Goal: Task Accomplishment & Management: Manage account settings

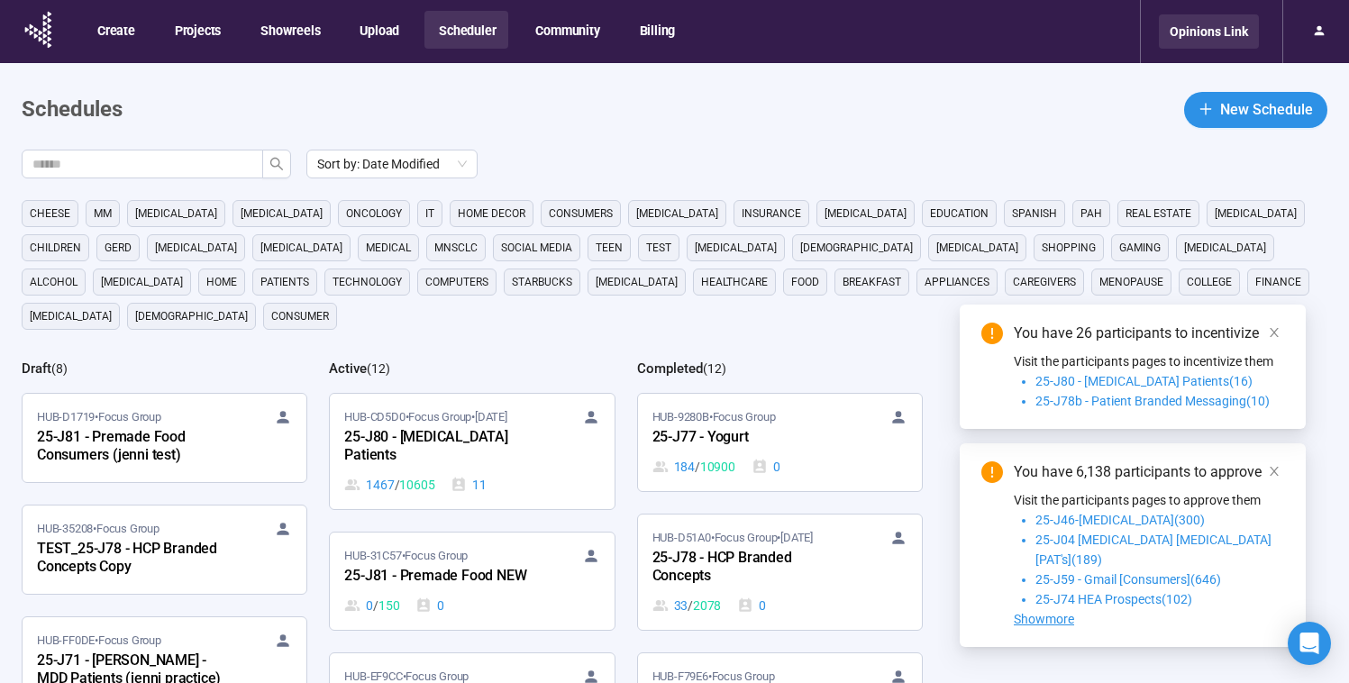
click at [1232, 42] on div "Opinions Link" at bounding box center [1209, 31] width 100 height 34
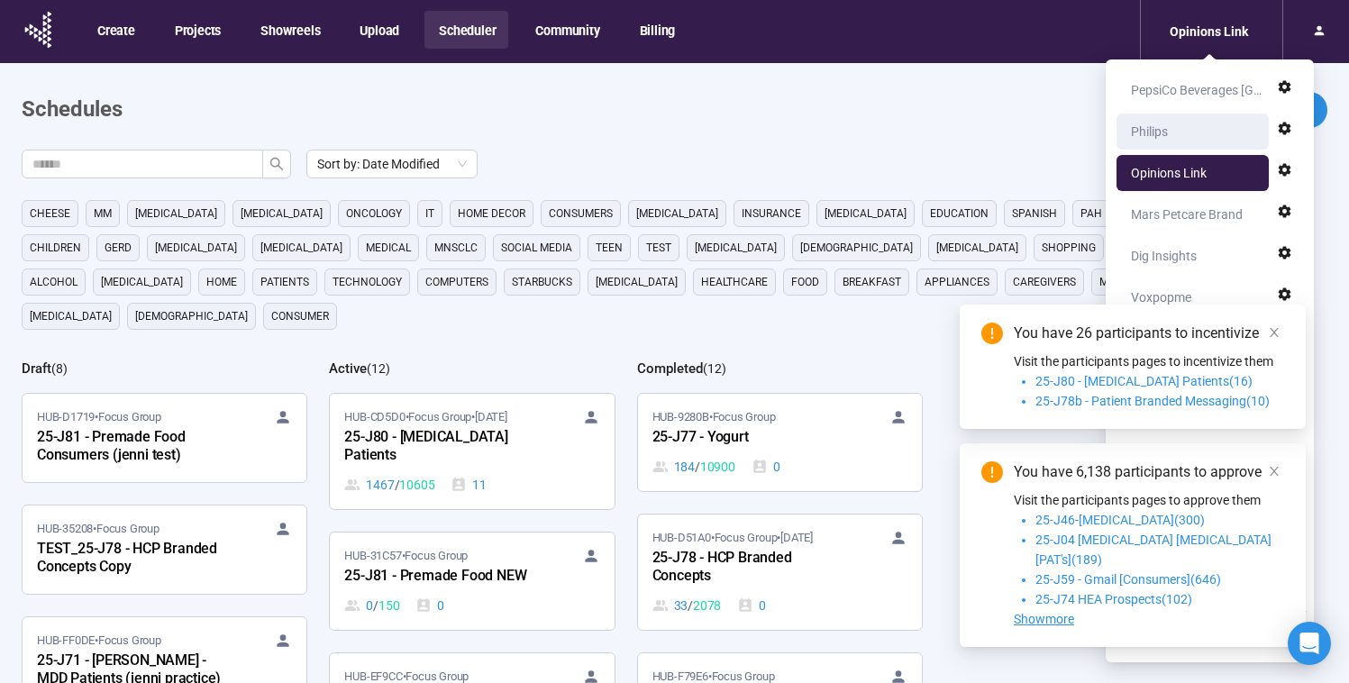
click at [1220, 136] on div "Philips" at bounding box center [1197, 132] width 133 height 36
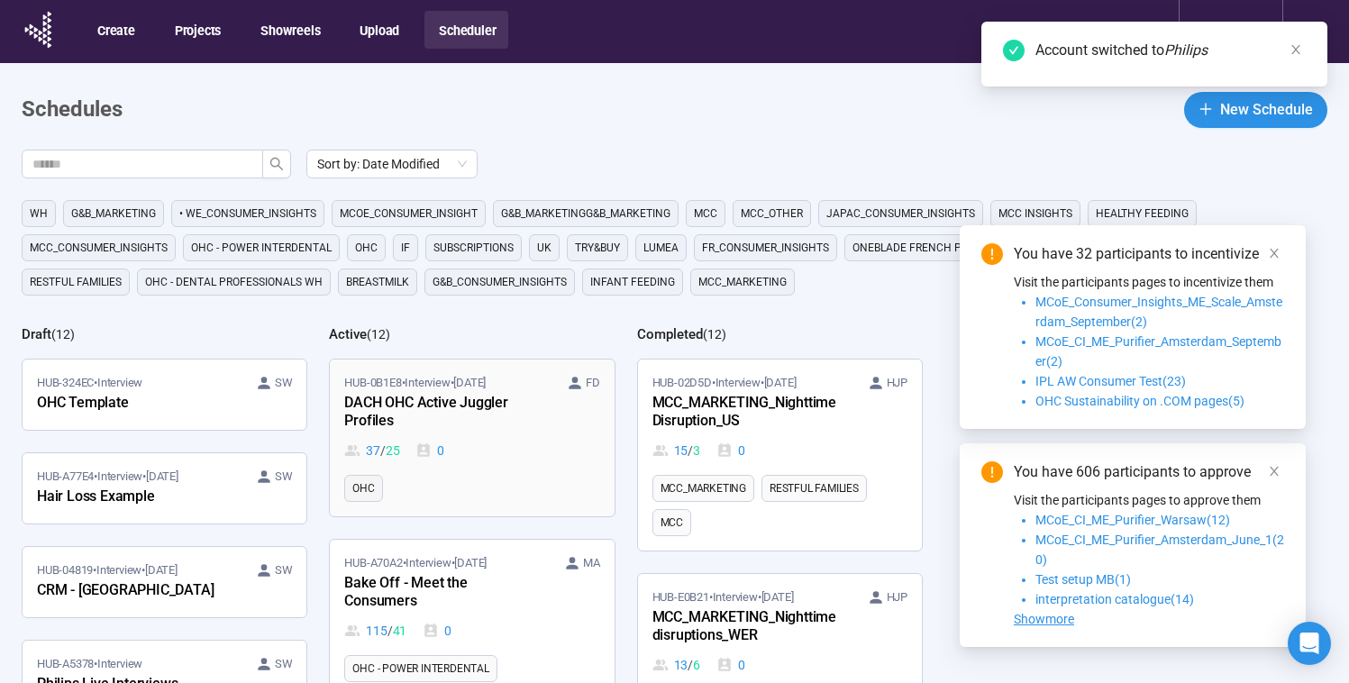
click at [516, 406] on div "DACH OHC Active Juggler Profiles" at bounding box center [443, 412] width 198 height 41
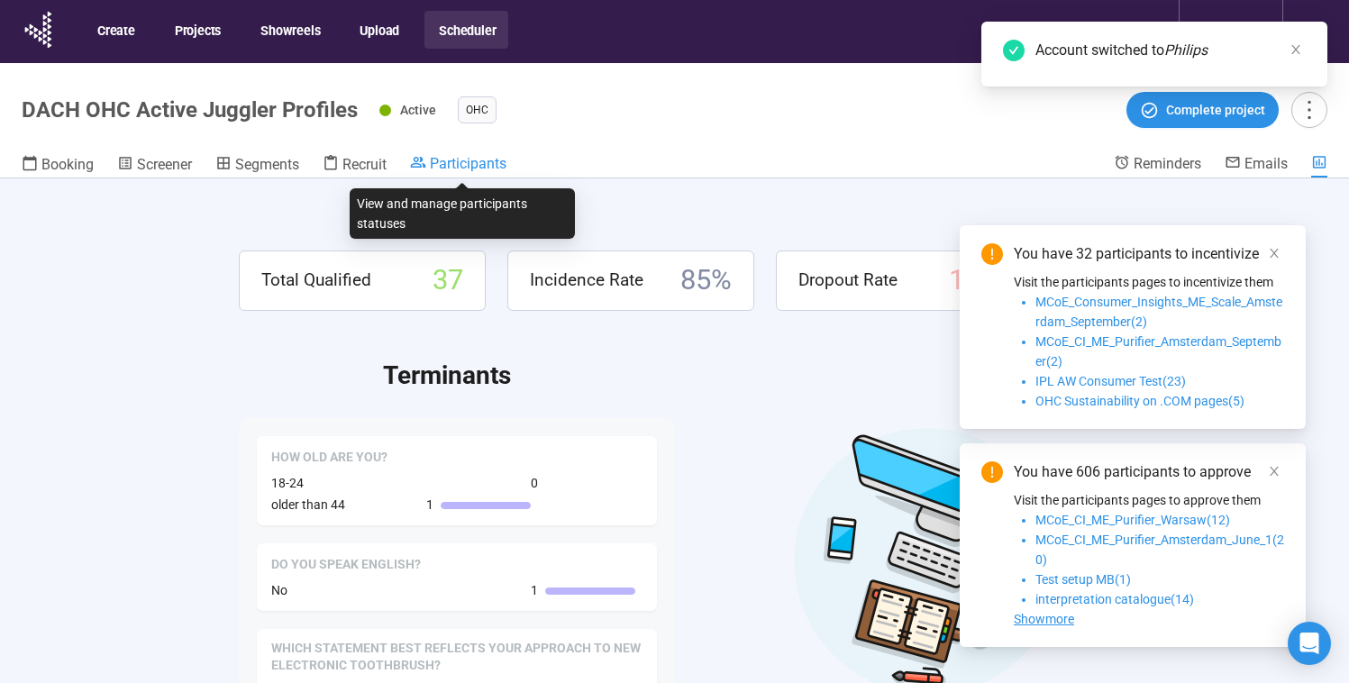
click at [481, 165] on span "Participants" at bounding box center [468, 163] width 77 height 17
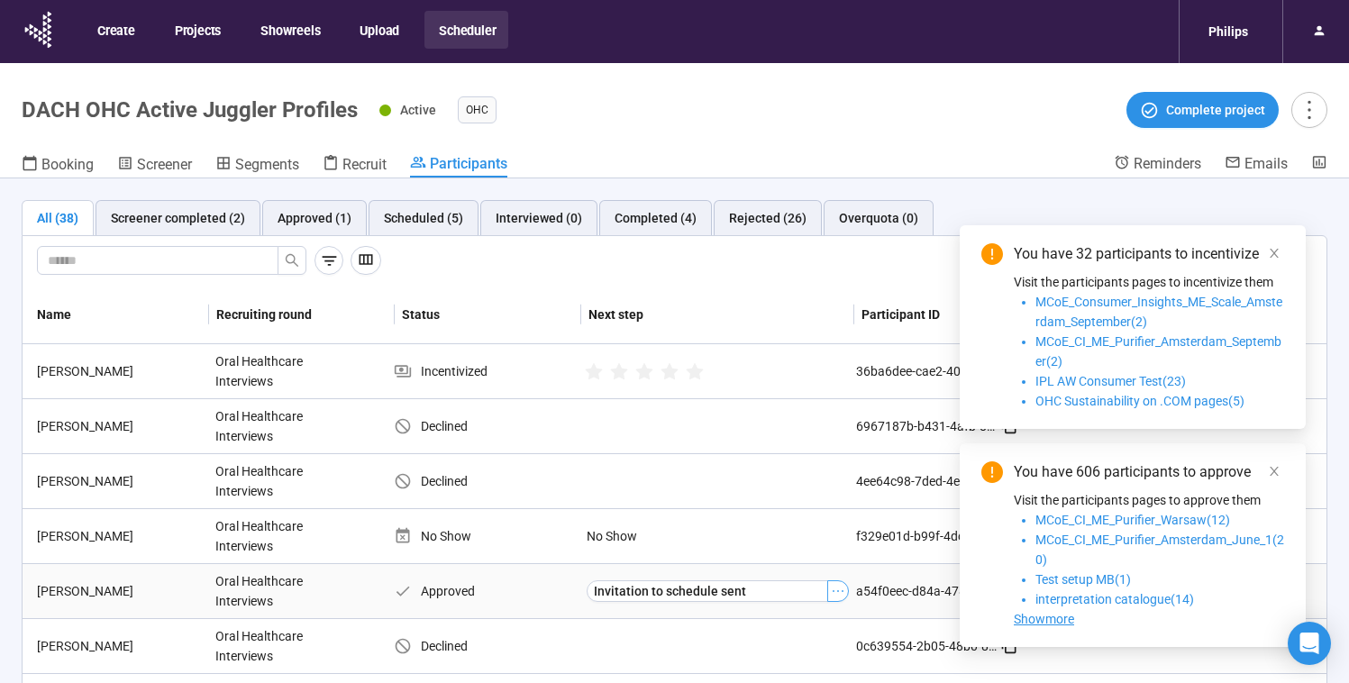
click at [831, 587] on icon "ellipsis" at bounding box center [838, 591] width 14 height 14
click at [779, 141] on header "DACH OHC Active Juggler Profiles Active OHC Complete project Booking Screener S…" at bounding box center [674, 120] width 1349 height 115
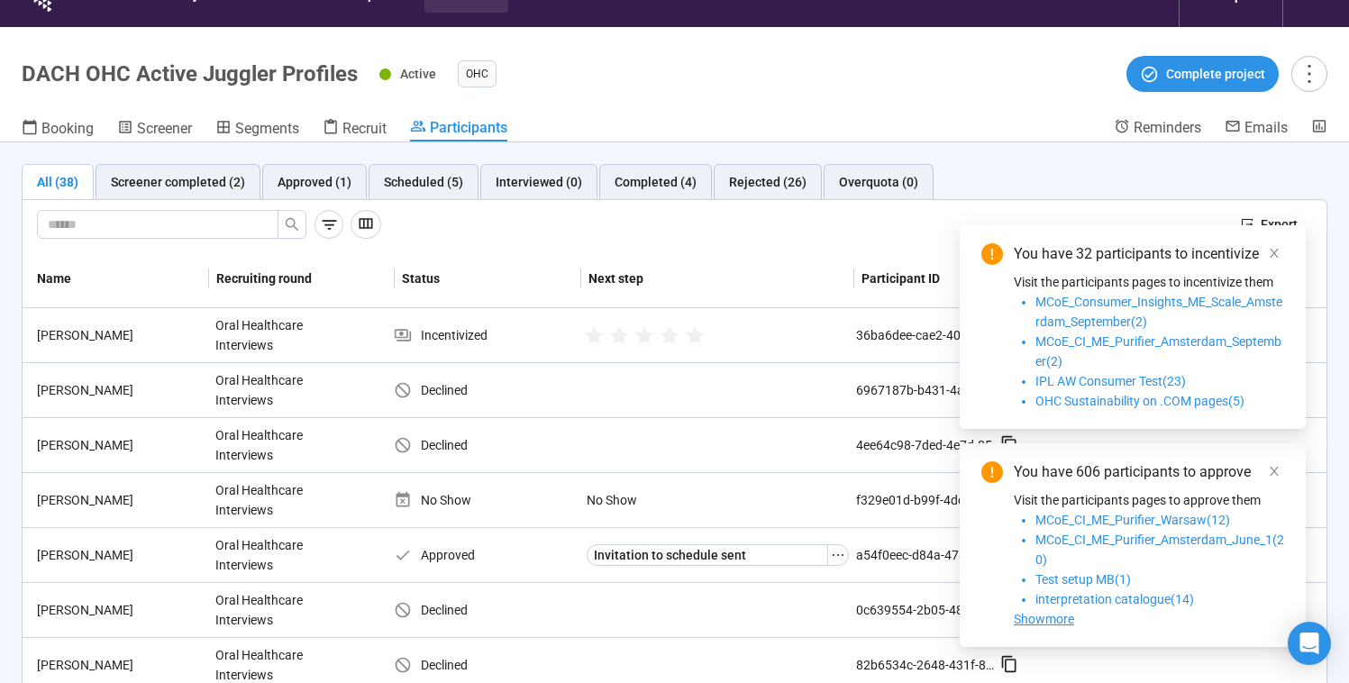
scroll to position [63, 0]
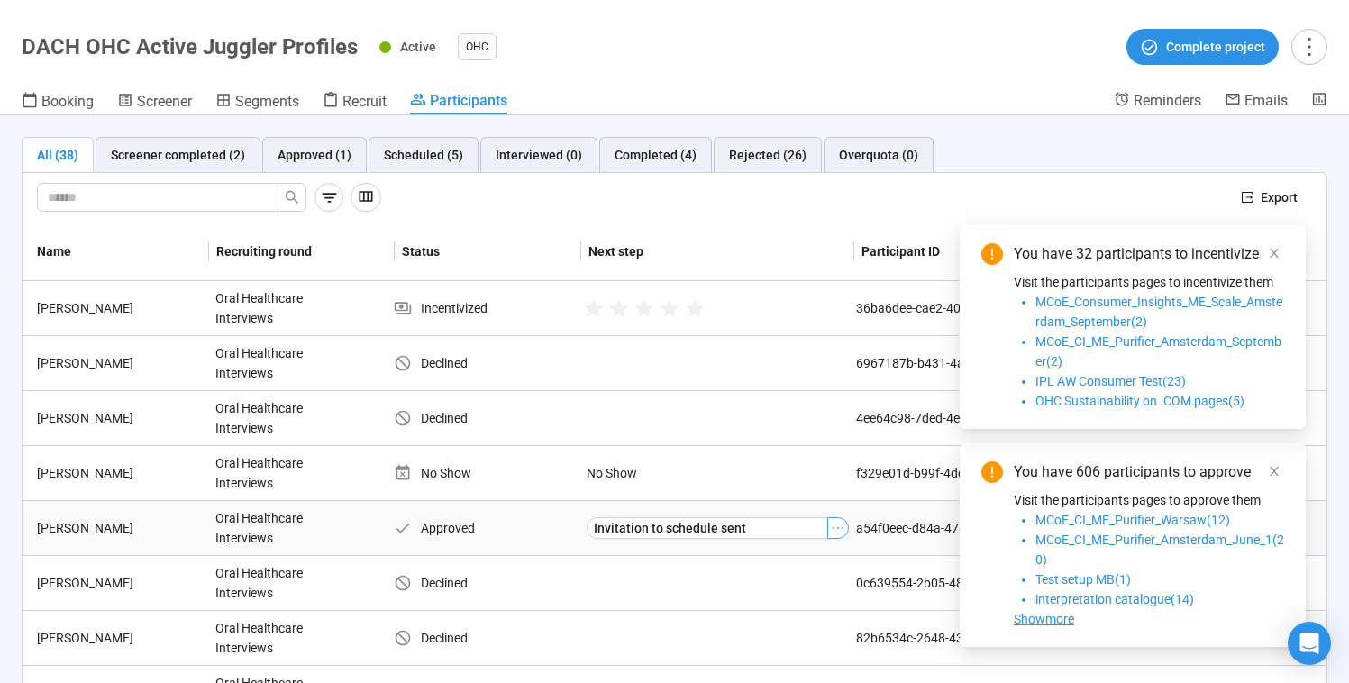
click at [832, 529] on icon "ellipsis" at bounding box center [838, 528] width 14 height 14
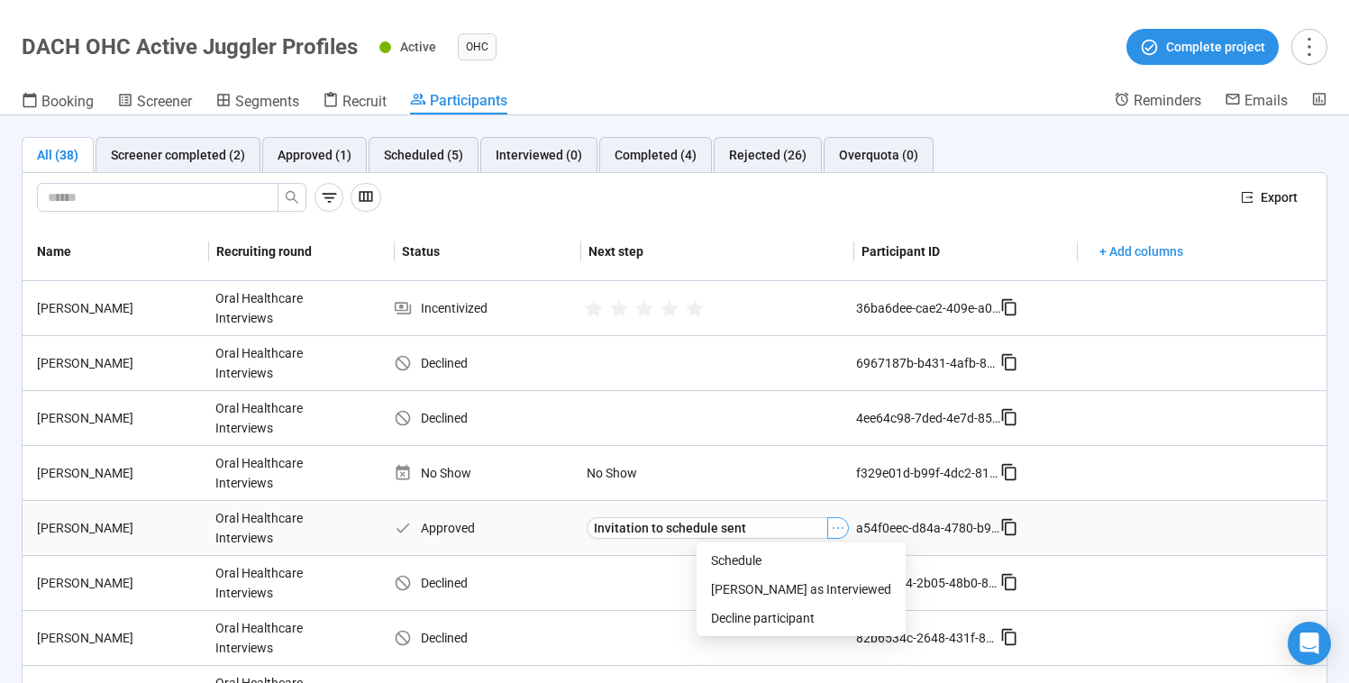
click at [831, 528] on icon "ellipsis" at bounding box center [838, 528] width 14 height 14
click at [831, 527] on icon "ellipsis" at bounding box center [838, 528] width 14 height 14
click at [852, 197] on div at bounding box center [632, 197] width 1190 height 29
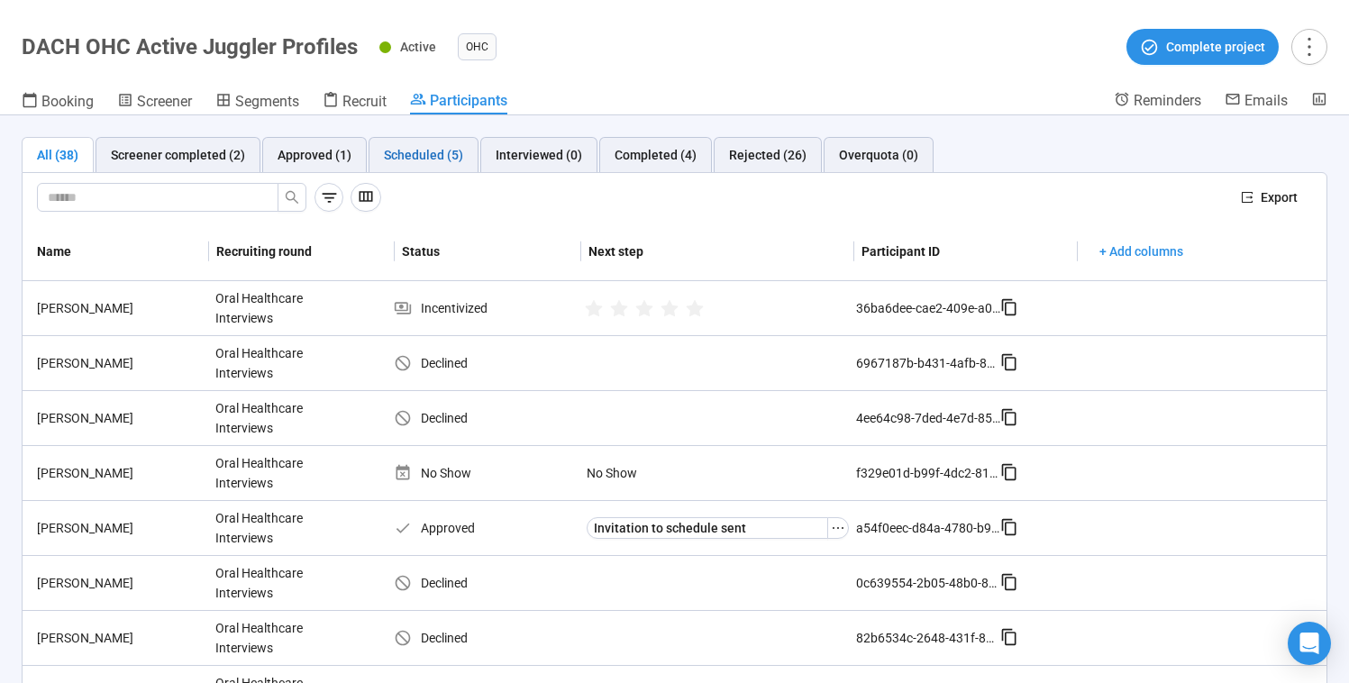
click at [409, 145] on div "Scheduled (5)" at bounding box center [423, 155] width 79 height 20
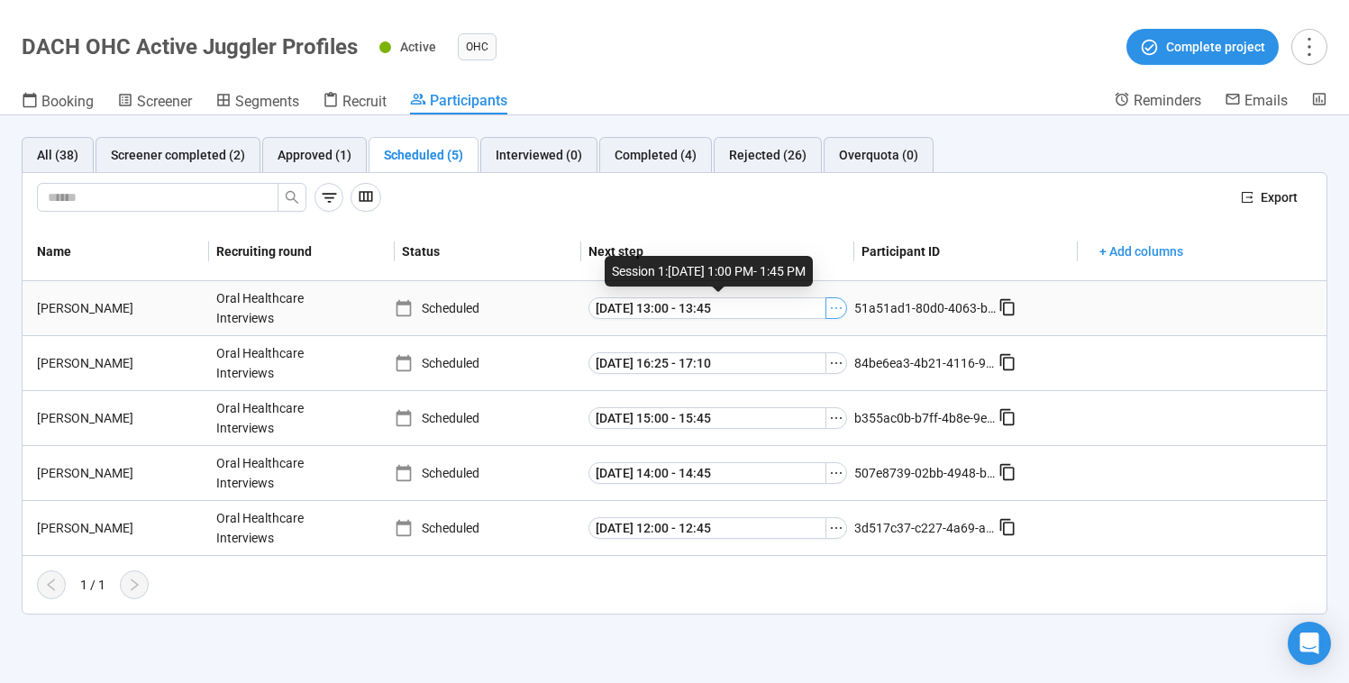
click at [834, 299] on button "button" at bounding box center [837, 308] width 22 height 22
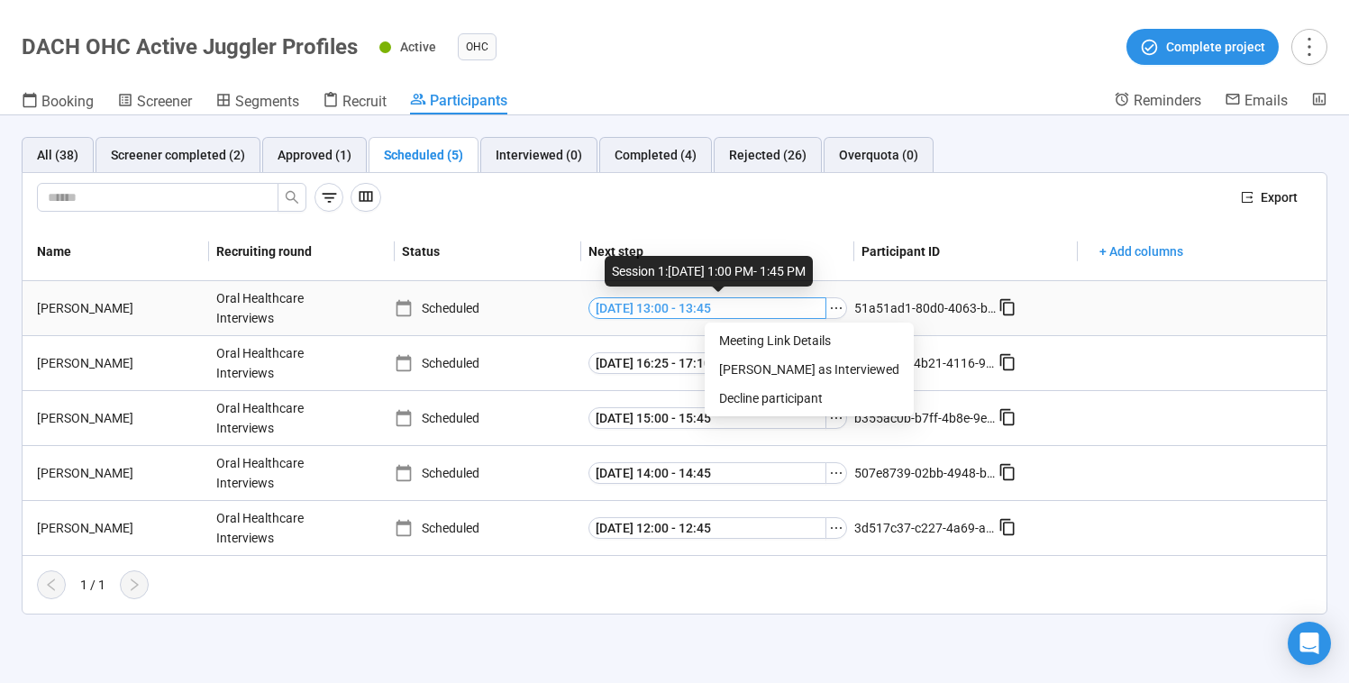
click at [790, 305] on button "[DATE] 13:00 - 13:45" at bounding box center [708, 308] width 238 height 22
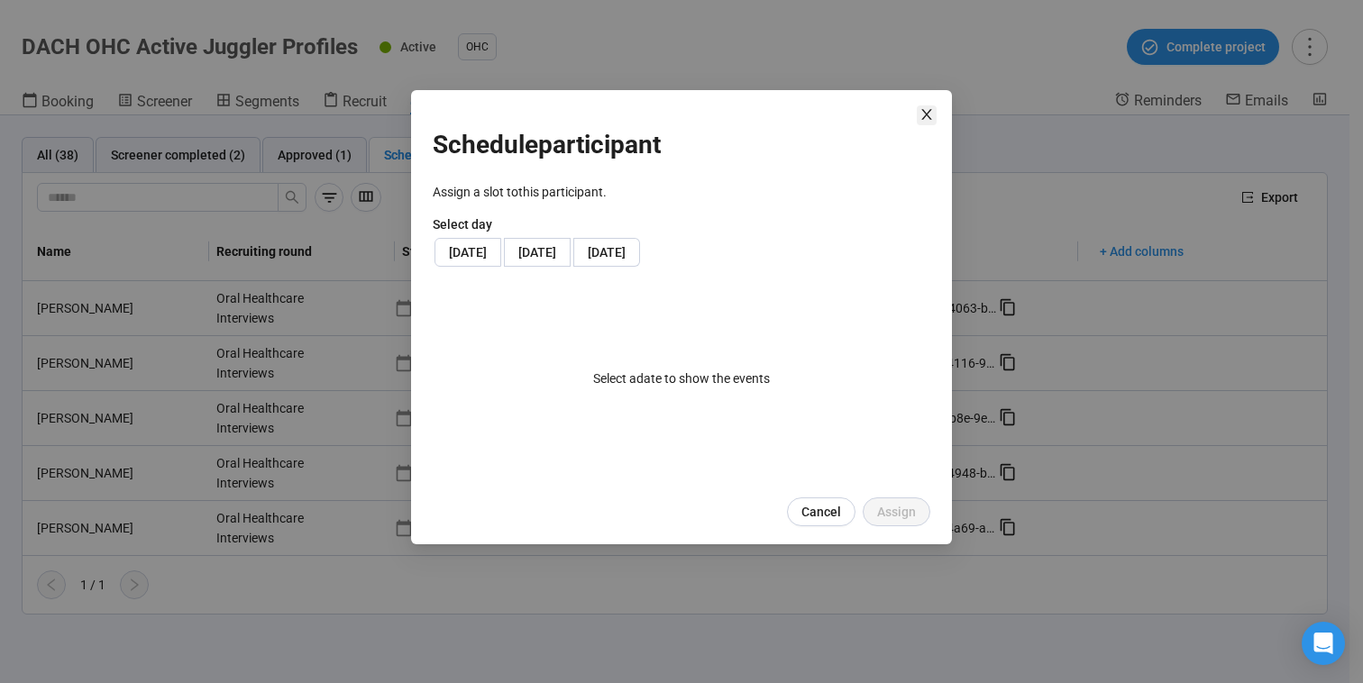
click at [927, 121] on icon "close" at bounding box center [926, 114] width 14 height 14
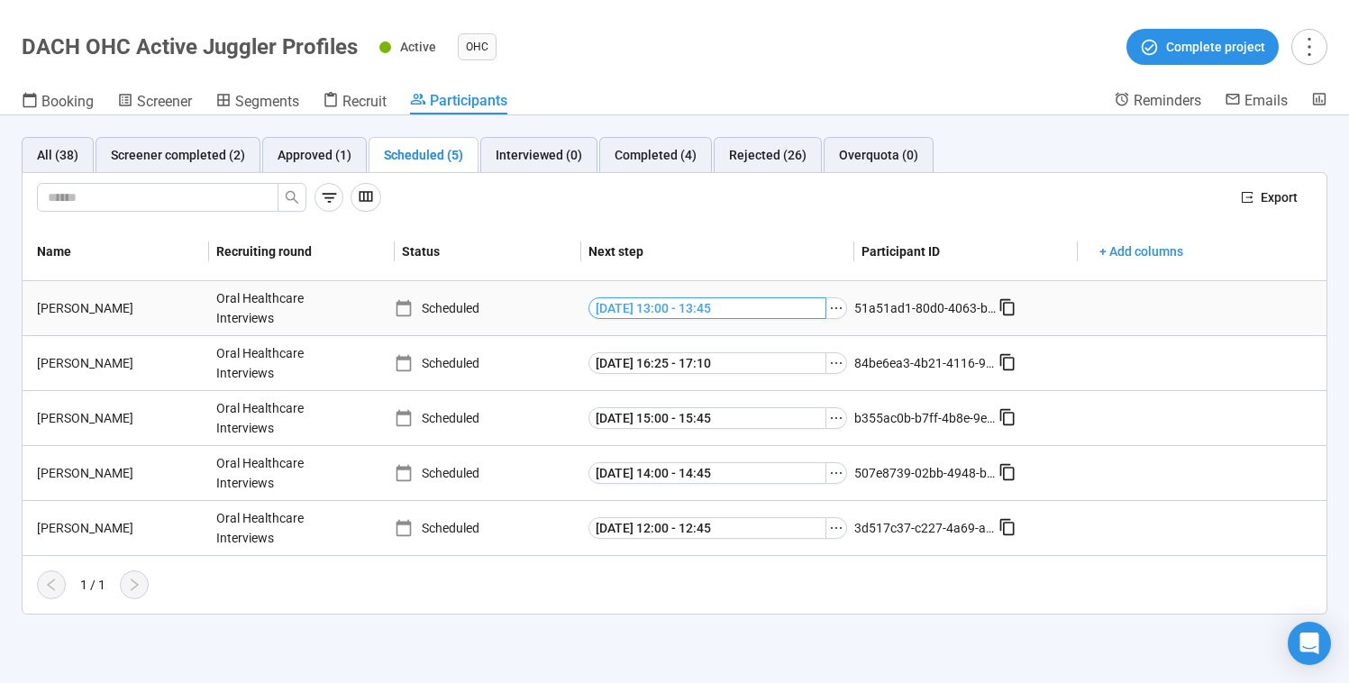
click at [709, 300] on span "[DATE] 13:00 - 13:45" at bounding box center [653, 308] width 115 height 20
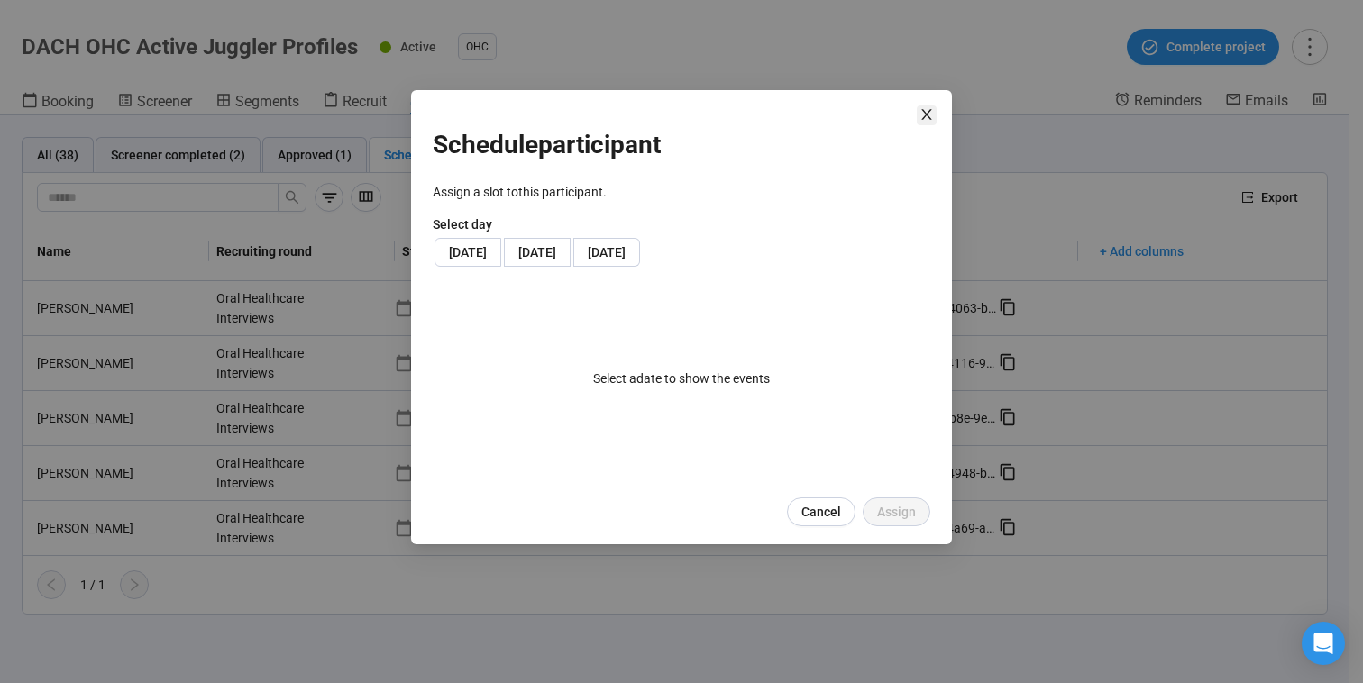
click at [918, 106] on span "Close" at bounding box center [927, 115] width 20 height 20
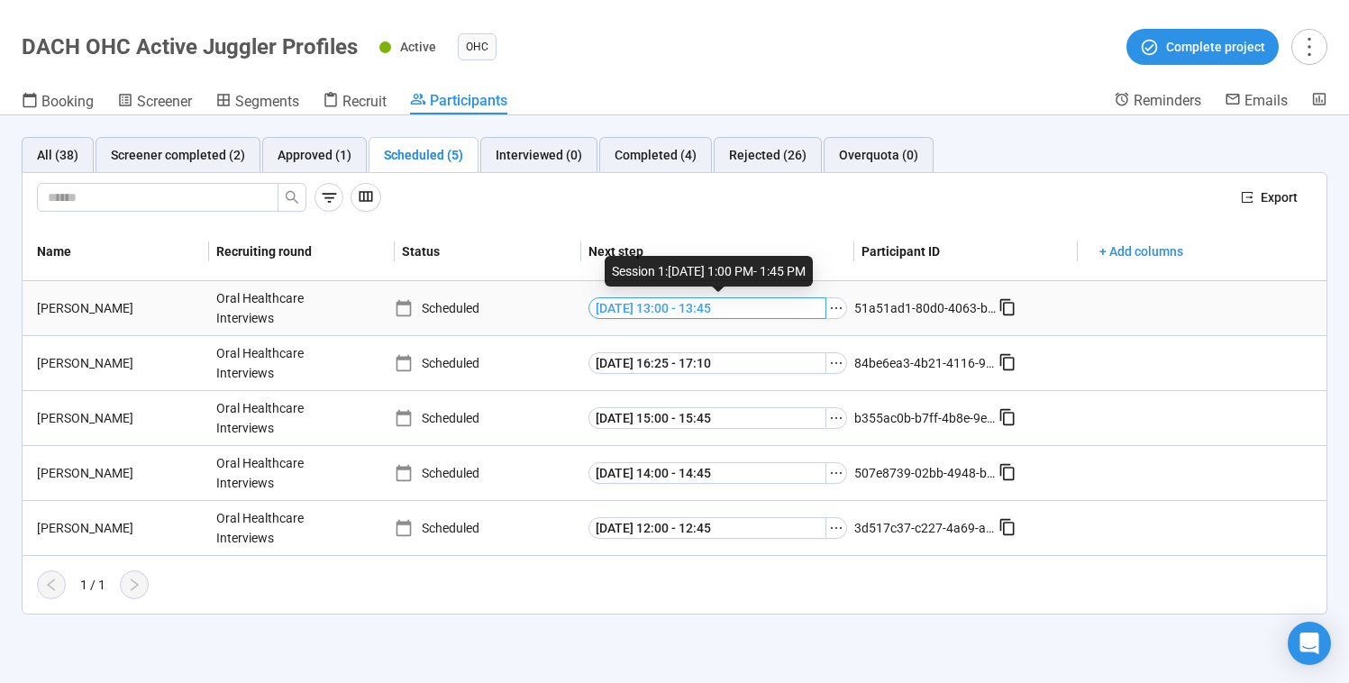
click at [749, 301] on button "[DATE] 13:00 - 13:45" at bounding box center [708, 308] width 238 height 22
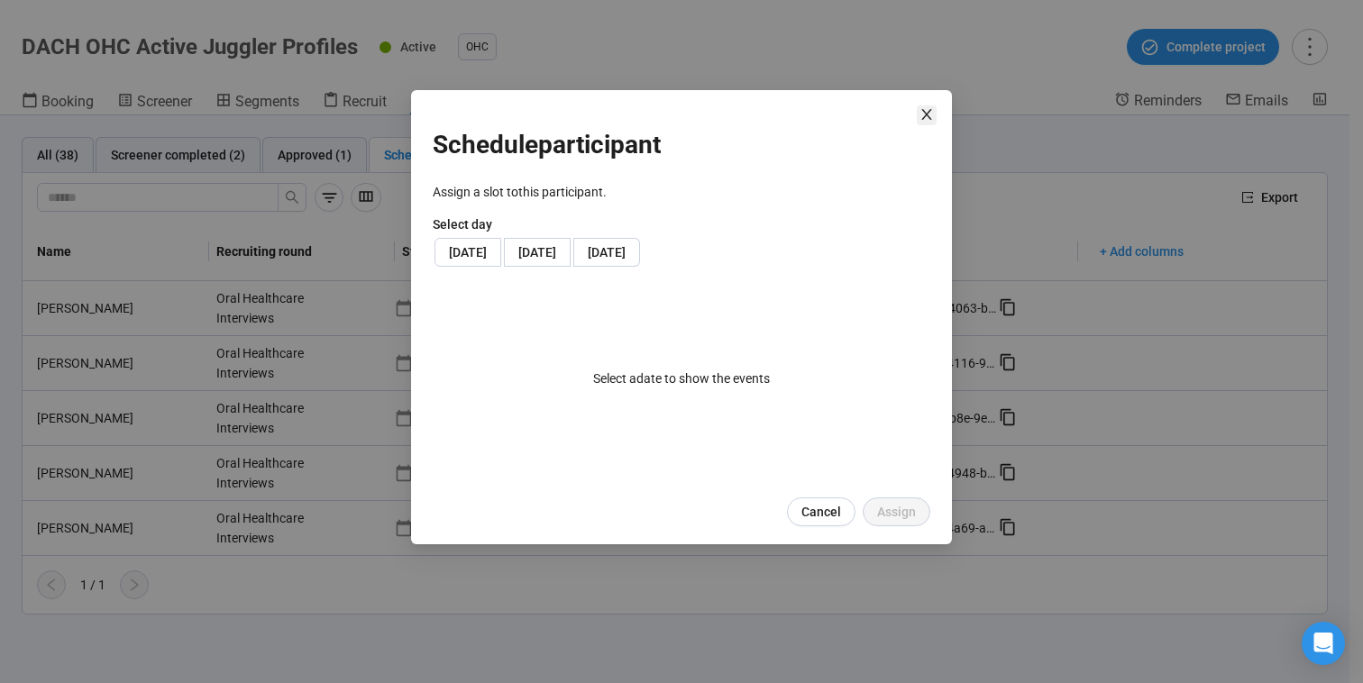
click at [928, 109] on icon "close" at bounding box center [926, 114] width 14 height 14
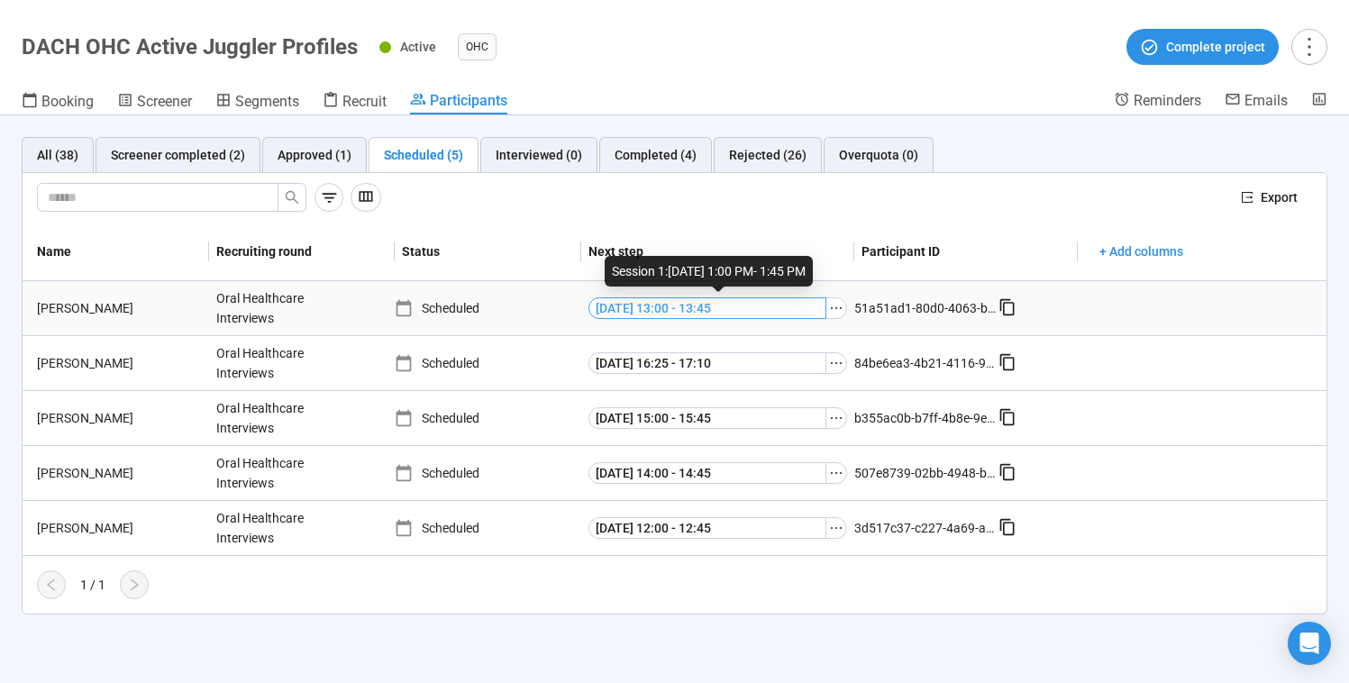
click at [735, 309] on button "[DATE] 13:00 - 13:45" at bounding box center [708, 308] width 238 height 22
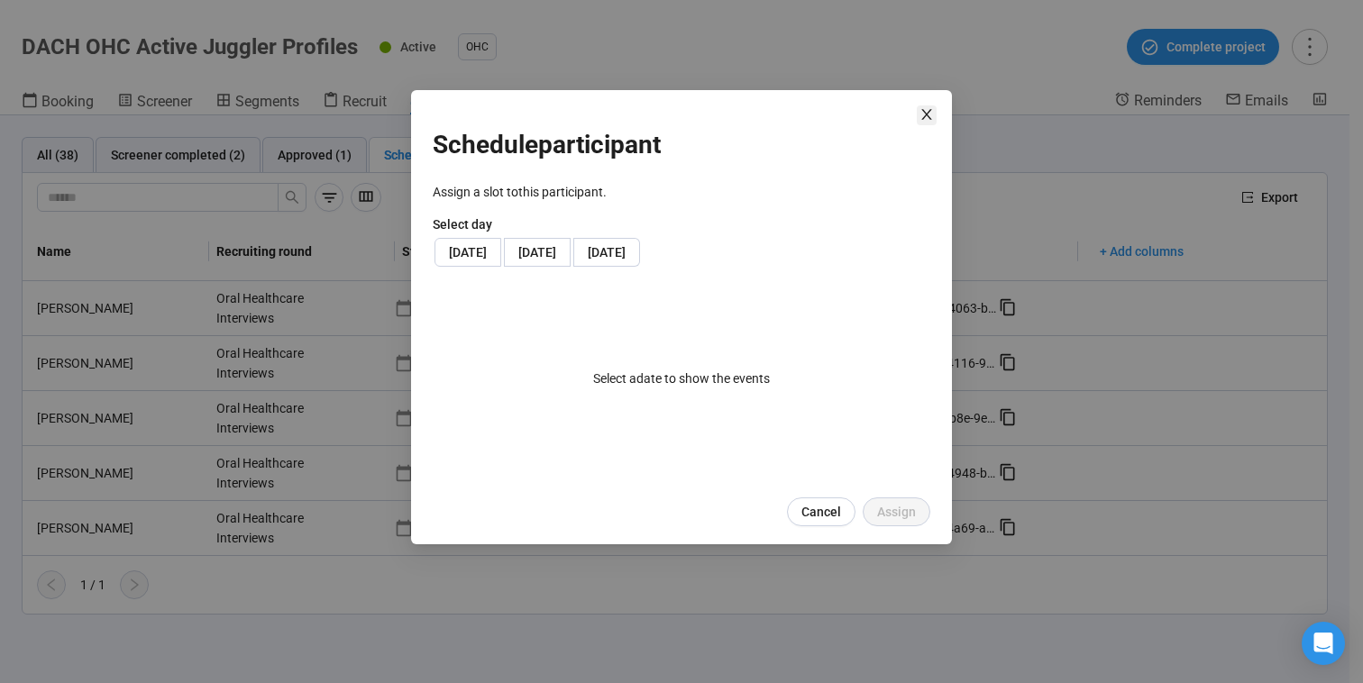
click at [927, 115] on icon "close" at bounding box center [926, 114] width 10 height 11
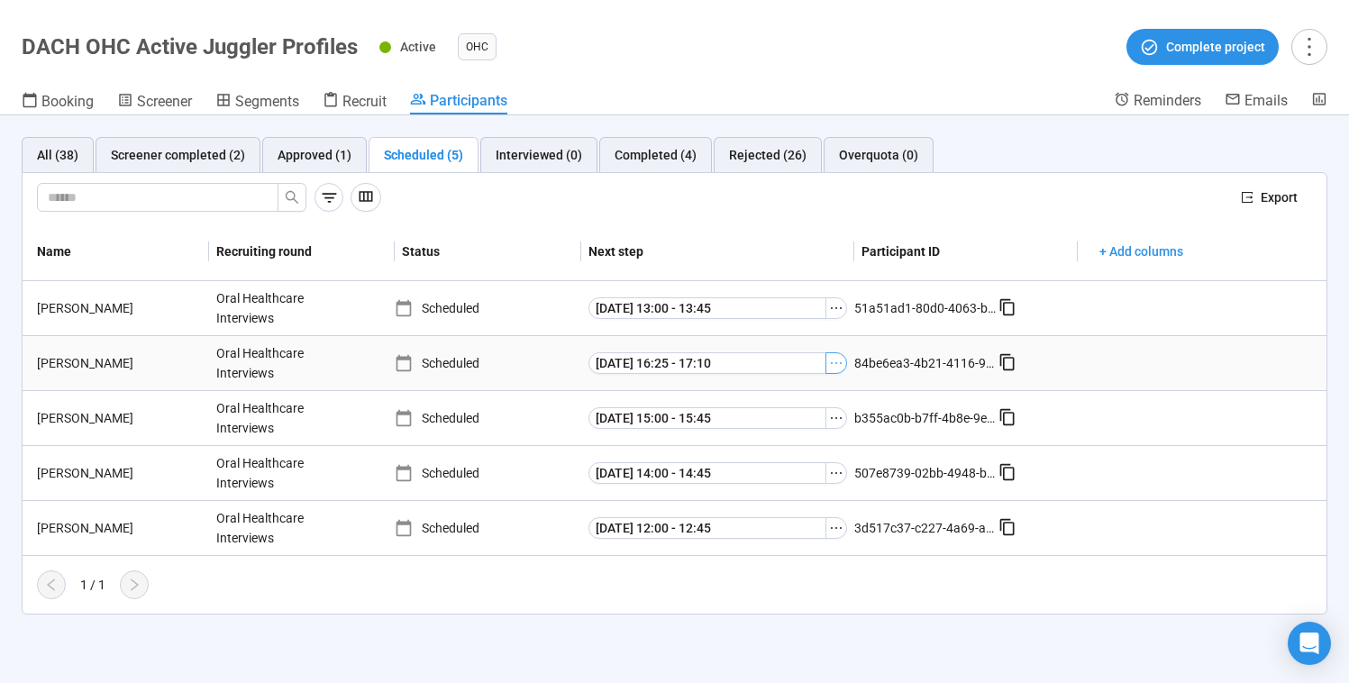
click at [845, 360] on button "button" at bounding box center [837, 363] width 22 height 22
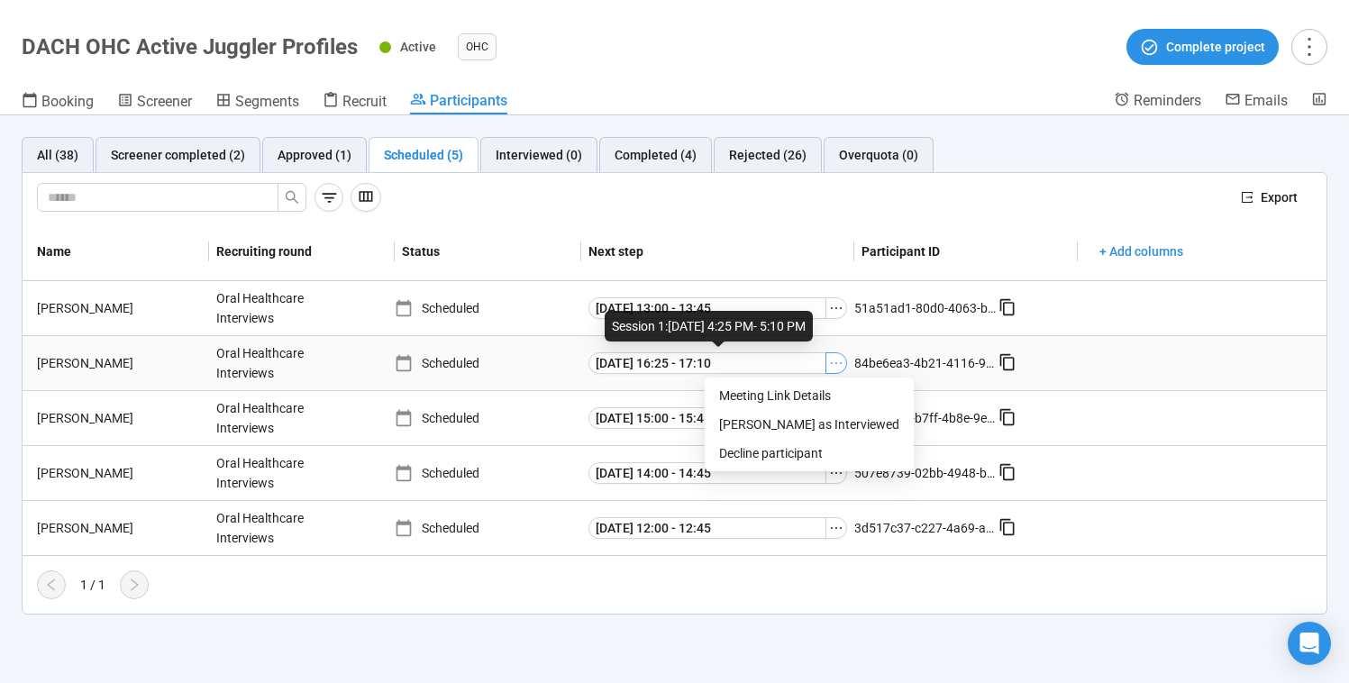
click at [841, 361] on icon "ellipsis" at bounding box center [836, 363] width 14 height 14
